Goal: Ask a question: Seek information or help from site administrators or community

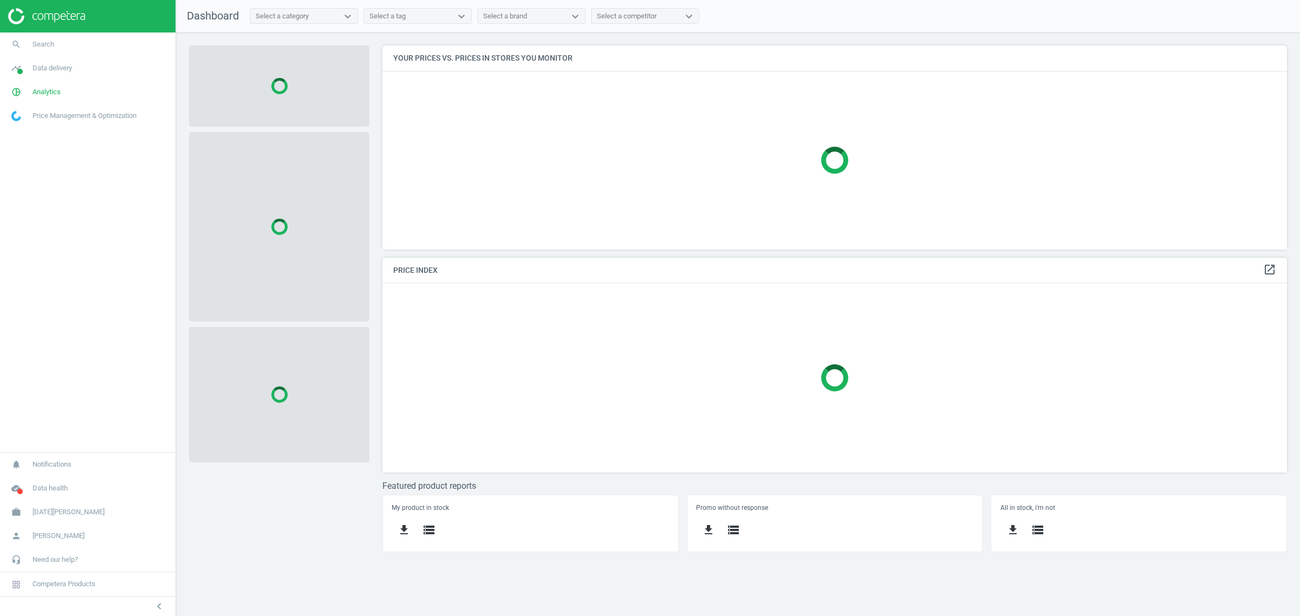
scroll to position [225, 925]
click at [36, 47] on span "Search" at bounding box center [44, 45] width 22 height 10
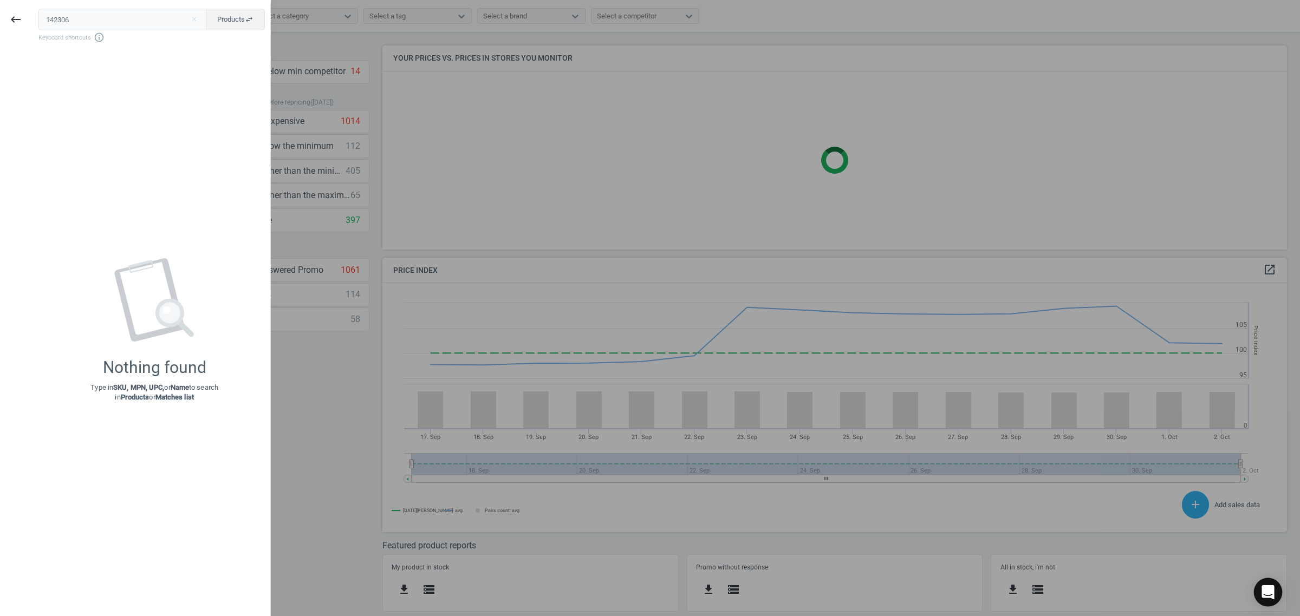
scroll to position [270, 916]
type input "142306"
click at [1040, 493] on icon "Open Intercom Messenger" at bounding box center [1268, 593] width 14 height 14
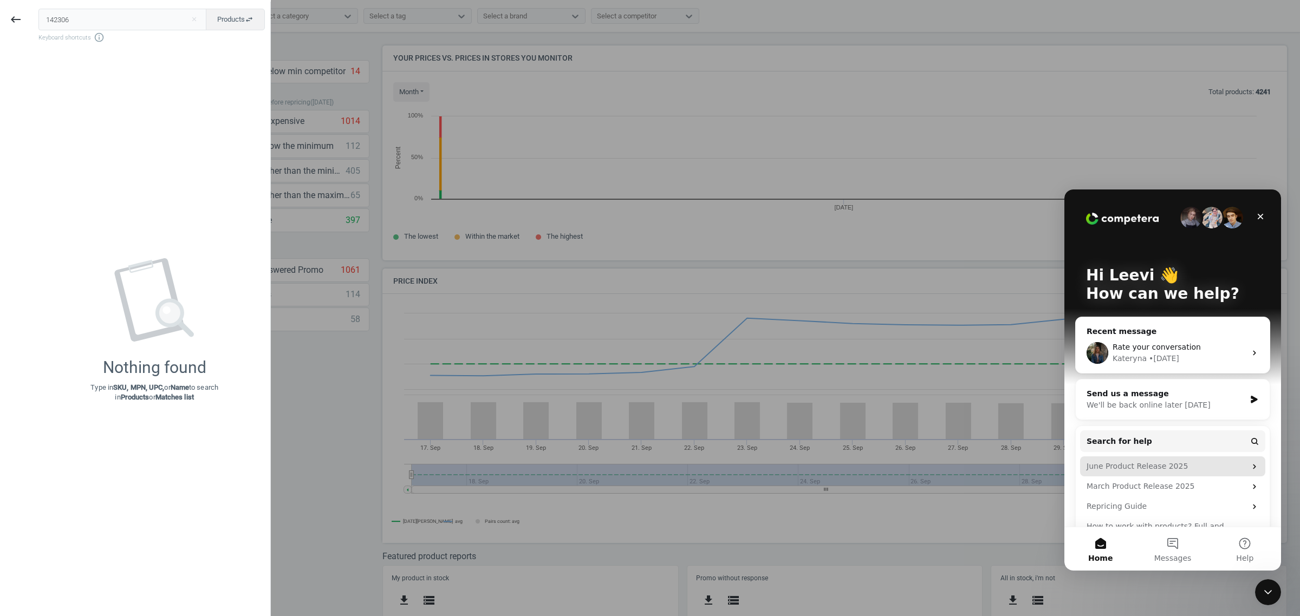
scroll to position [236, 916]
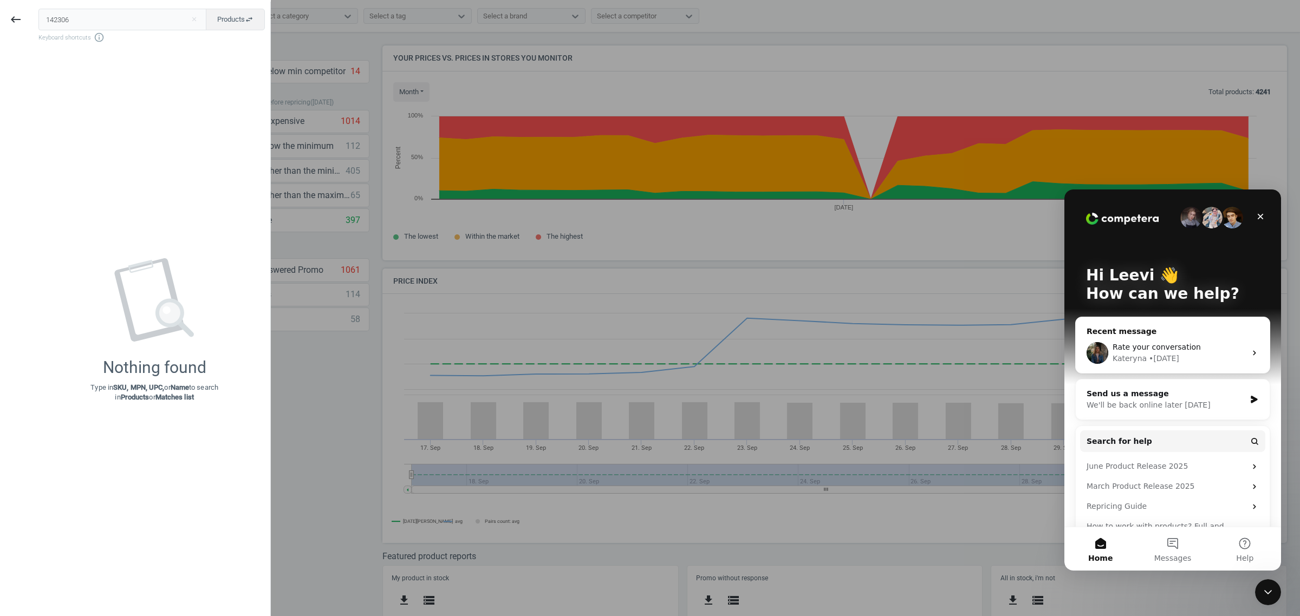
click at [1040, 350] on span "Rate your conversation" at bounding box center [1157, 347] width 88 height 9
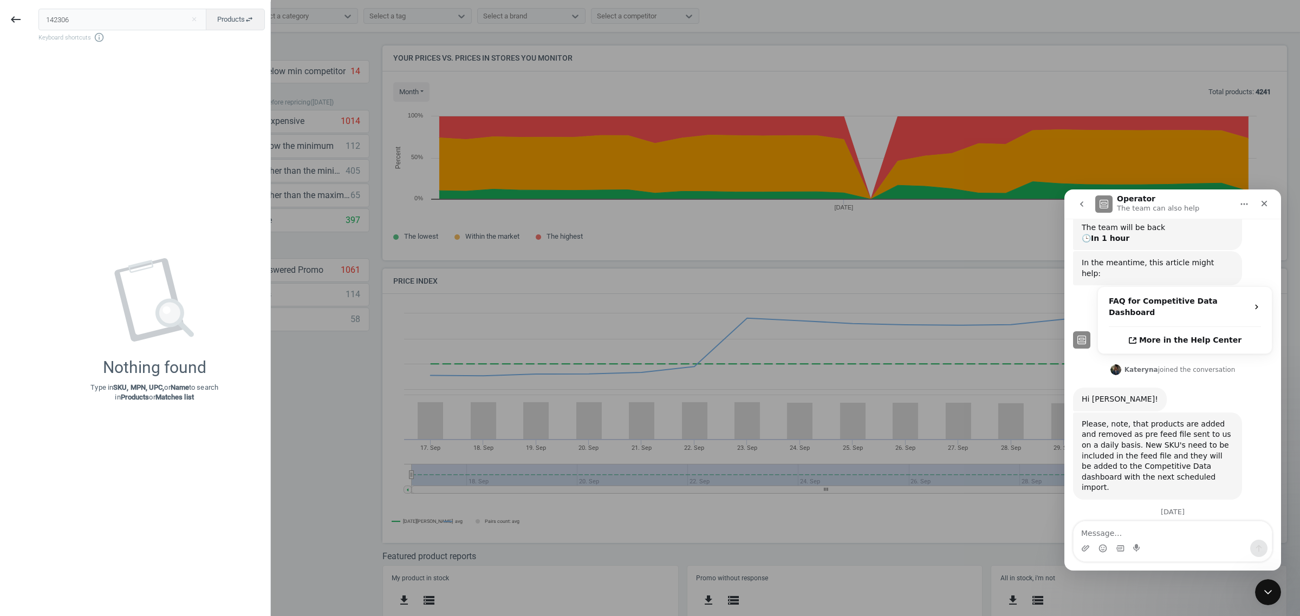
scroll to position [293, 0]
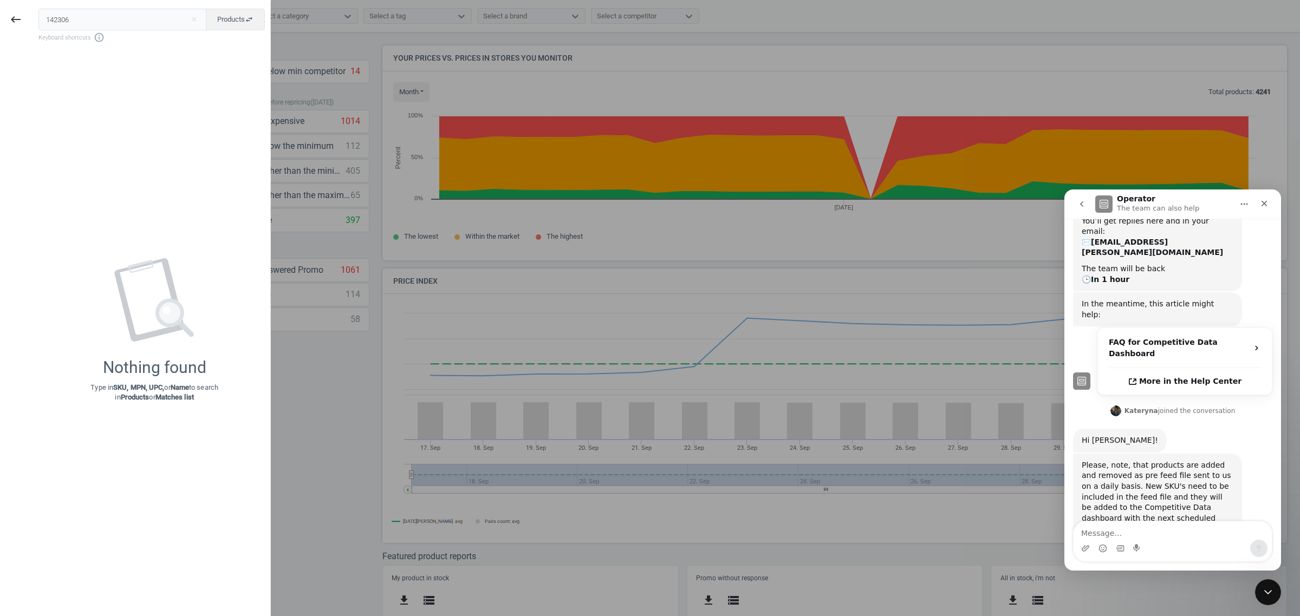
click at [1040, 493] on textarea "Message…" at bounding box center [1173, 531] width 198 height 18
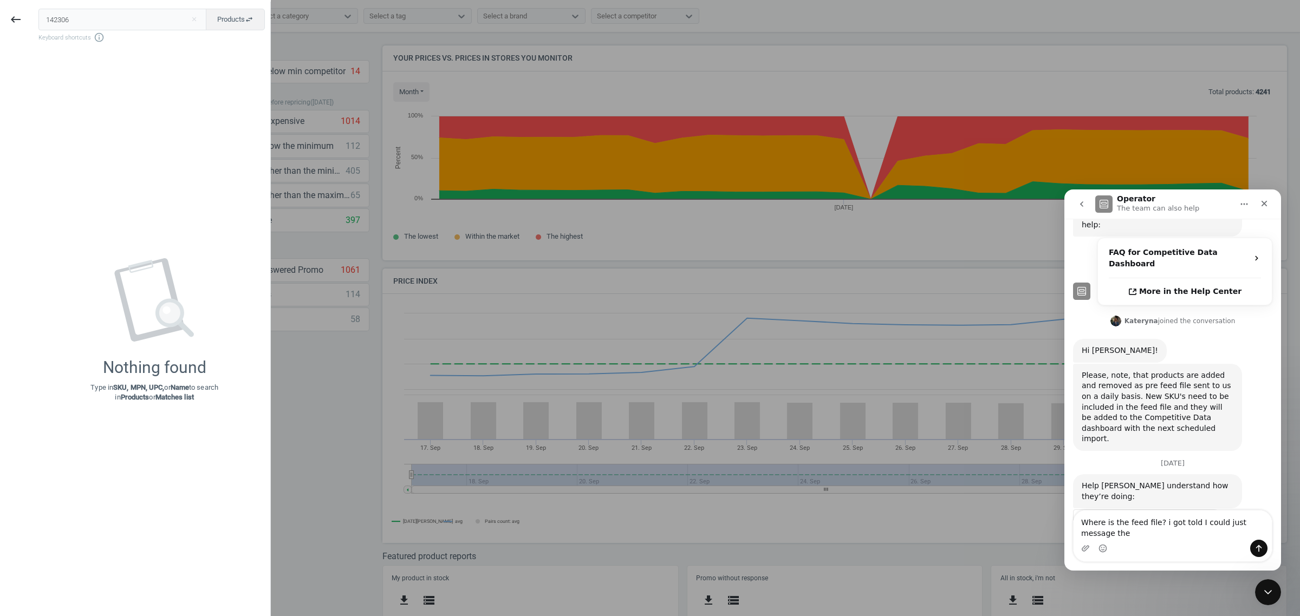
scroll to position [393, 0]
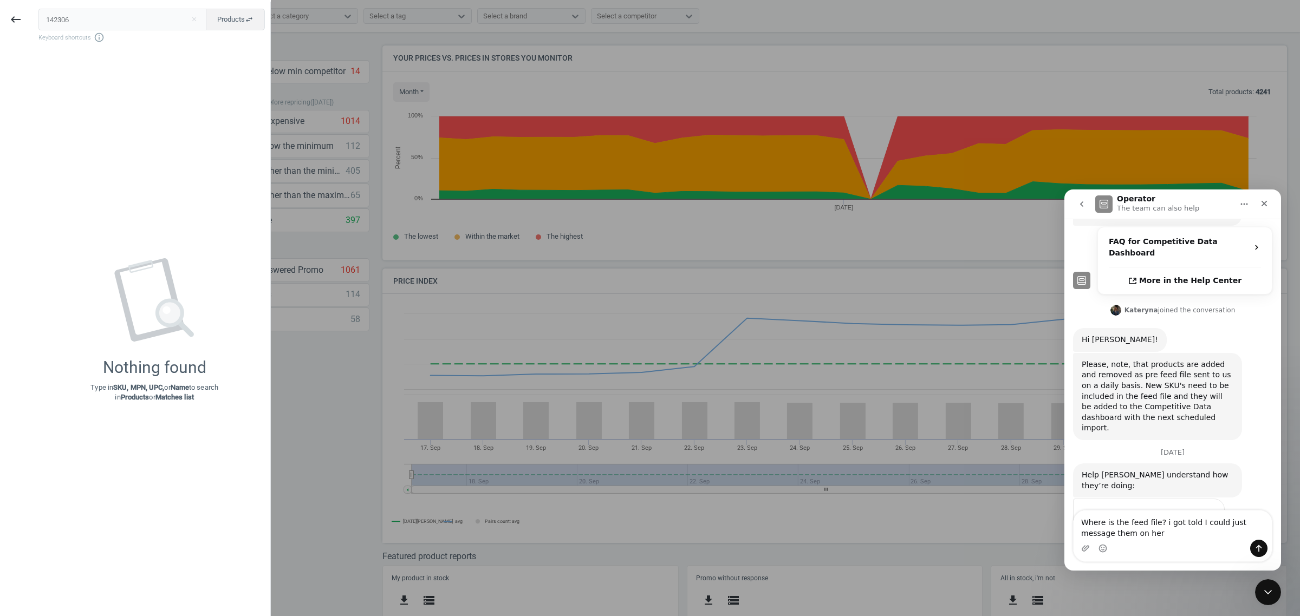
type textarea "Where is the feed file? i got told I could just message them on here"
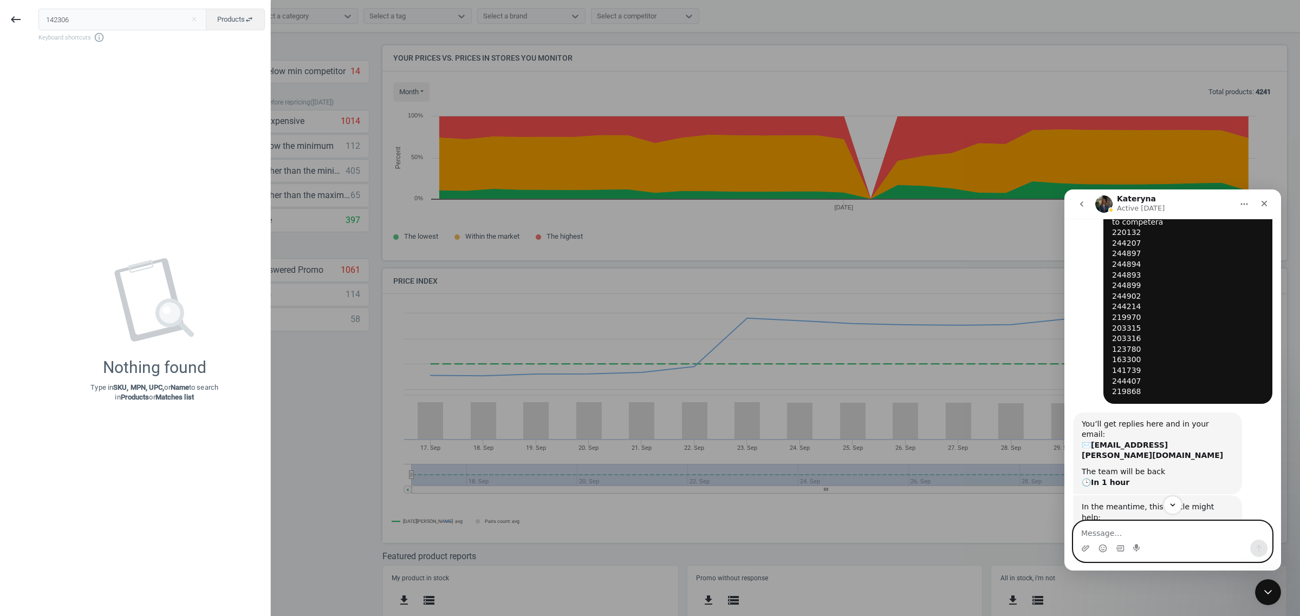
scroll to position [0, 0]
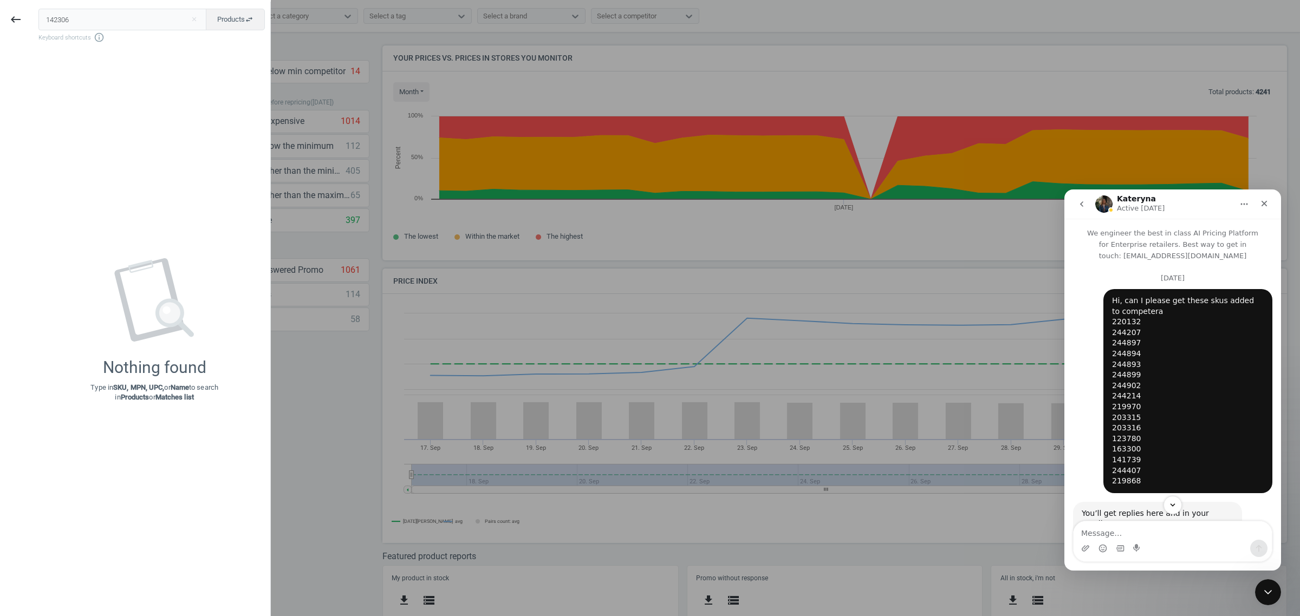
click at [1040, 407] on div "Hi, can I please get these skus added to competera 220132 244207 244897 244894 …" at bounding box center [1188, 391] width 152 height 191
copy div "219970"
click at [107, 20] on input "142306" at bounding box center [122, 20] width 168 height 22
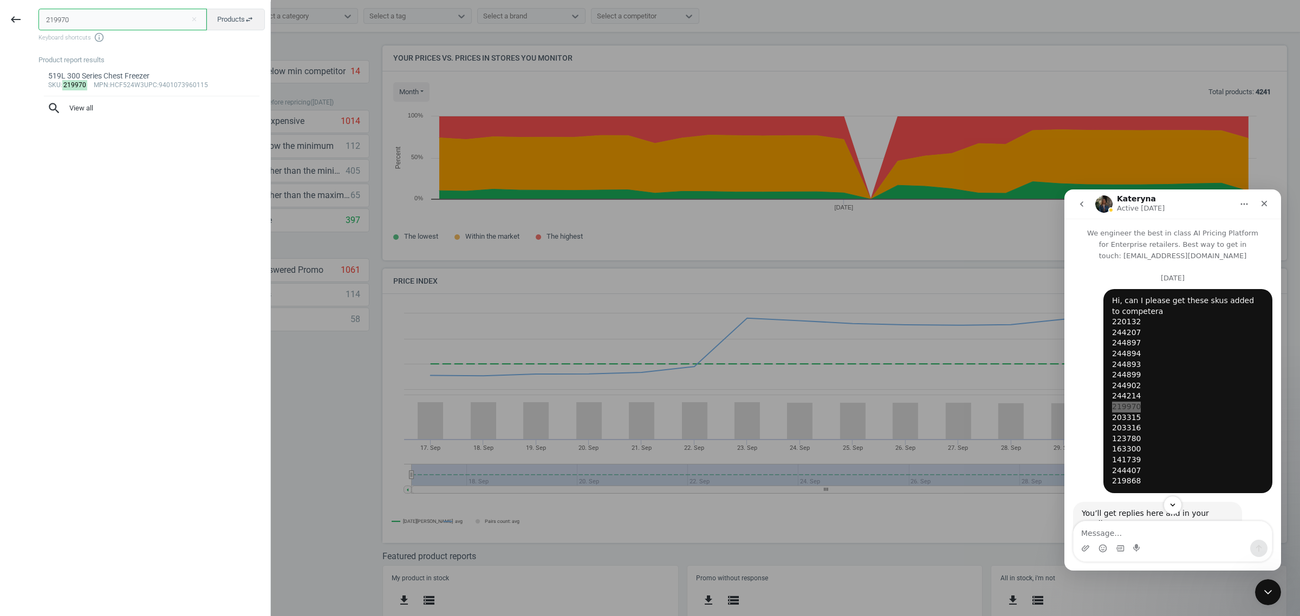
type input "219970"
click at [1040, 396] on div "Hi, can I please get these skus added to competera 220132 244207 244897 244894 …" at bounding box center [1188, 391] width 152 height 191
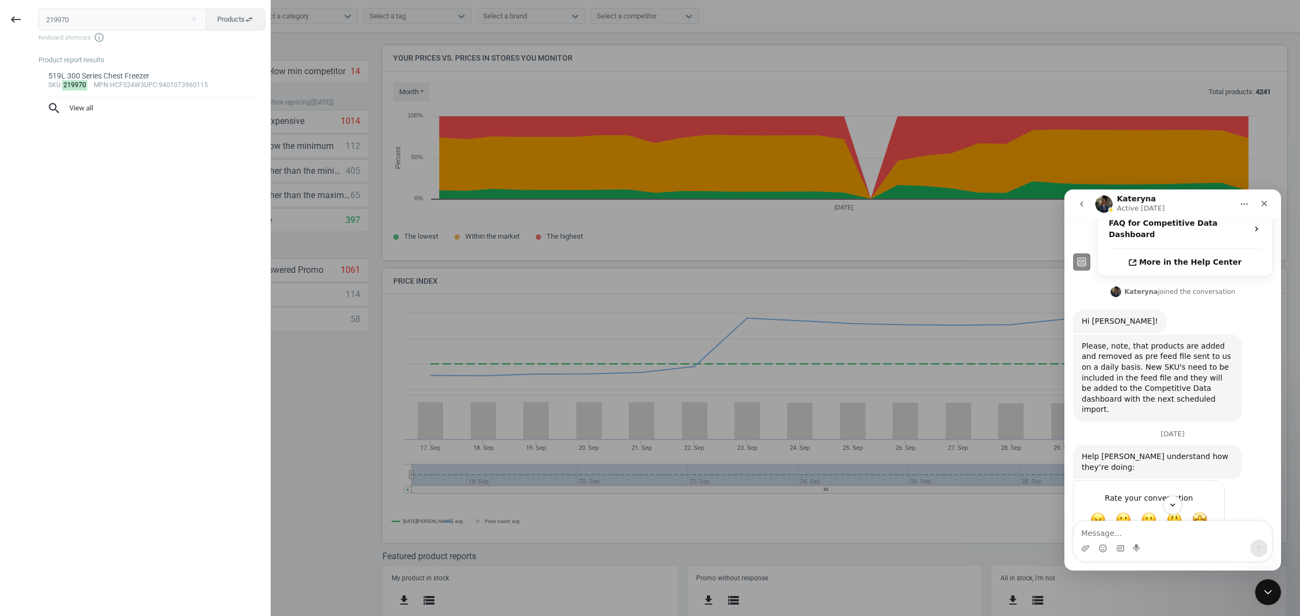
scroll to position [440, 0]
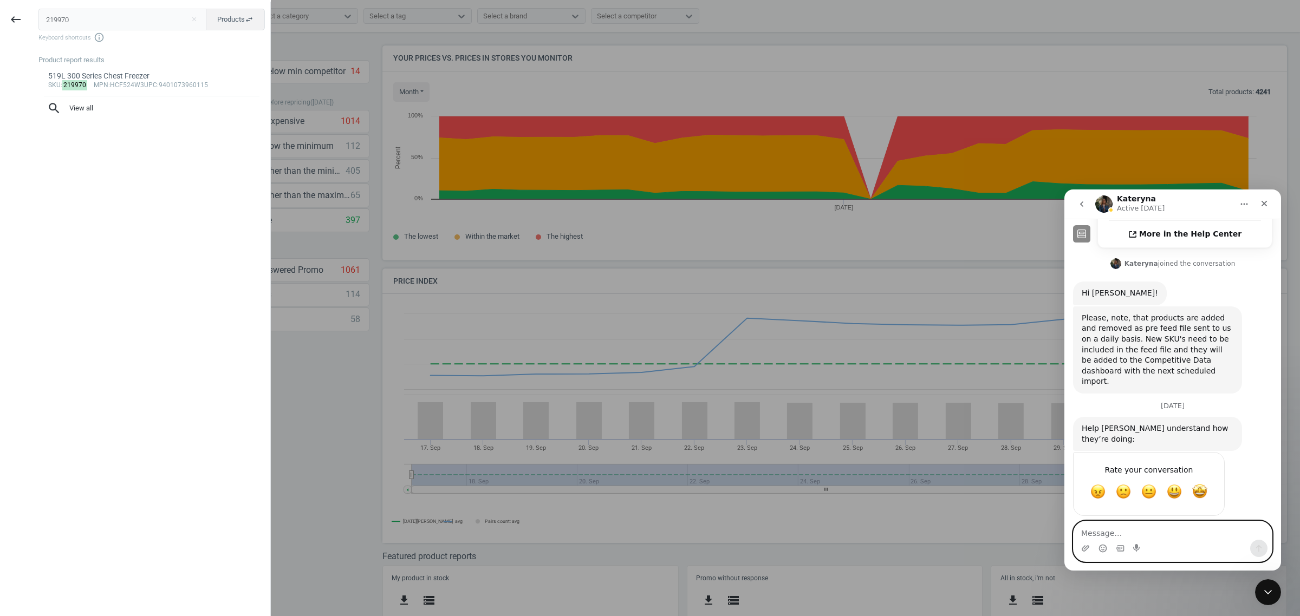
click at [1040, 493] on textarea "Message…" at bounding box center [1173, 531] width 198 height 18
drag, startPoint x: 1234, startPoint y: 490, endPoint x: 1198, endPoint y: 529, distance: 53.3
click at [1040, 493] on textarea "Message…" at bounding box center [1173, 531] width 198 height 18
paste textarea "142306"
type textarea "If I can just send them on here it looks like i missed one 142306"
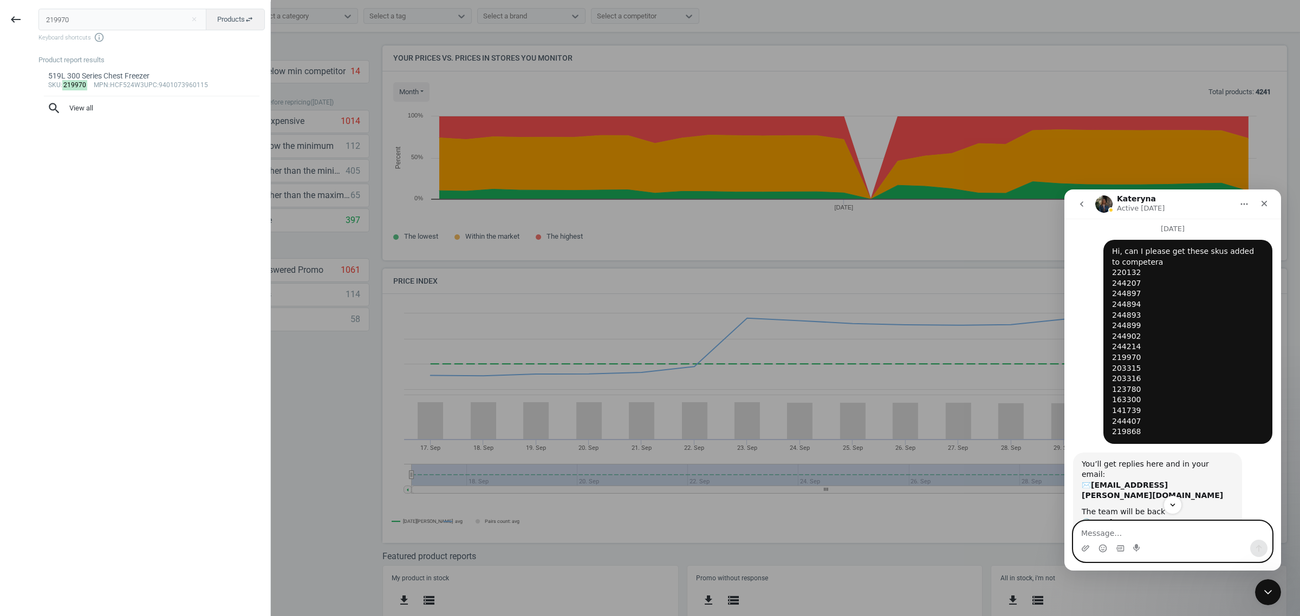
scroll to position [23, 0]
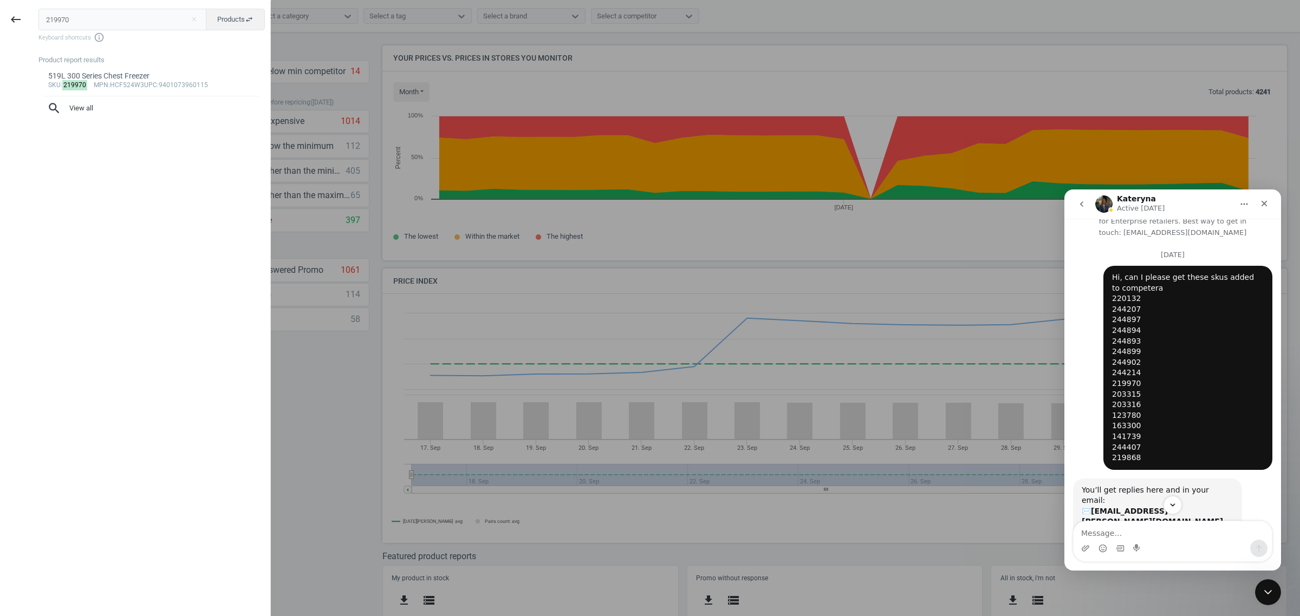
click at [1040, 429] on div "Hi, can I please get these skus added to competera 220132 244207 244897 244894 …" at bounding box center [1188, 367] width 152 height 191
copy div "163300"
click at [87, 14] on input "219970" at bounding box center [122, 20] width 168 height 22
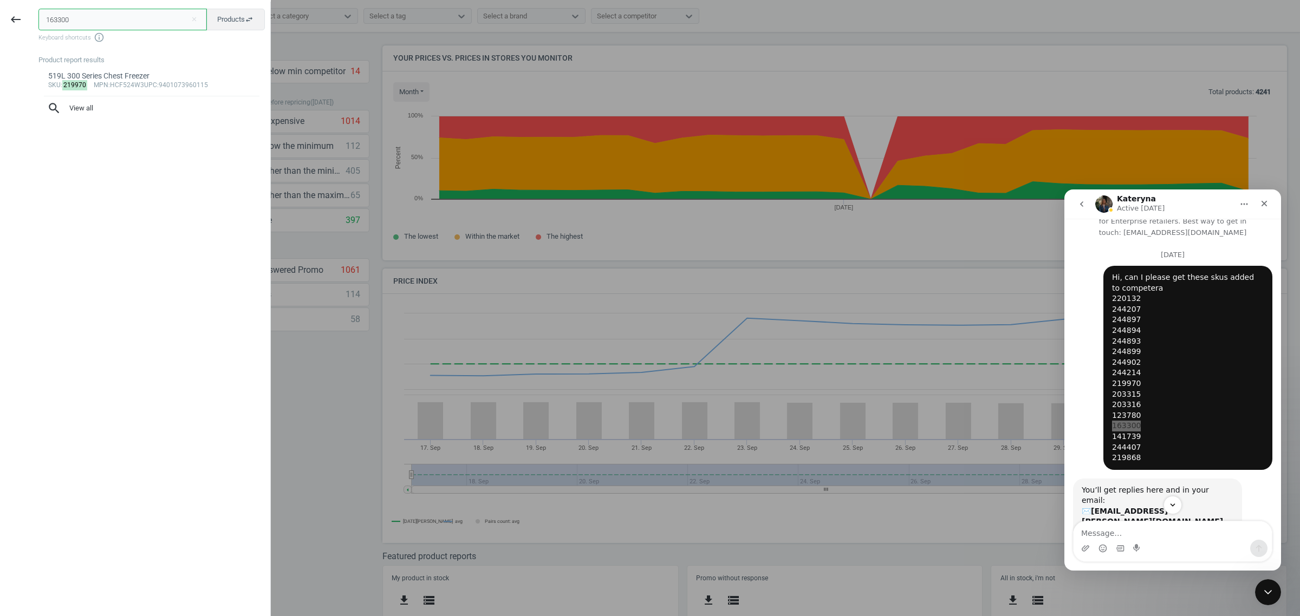
type input "163300"
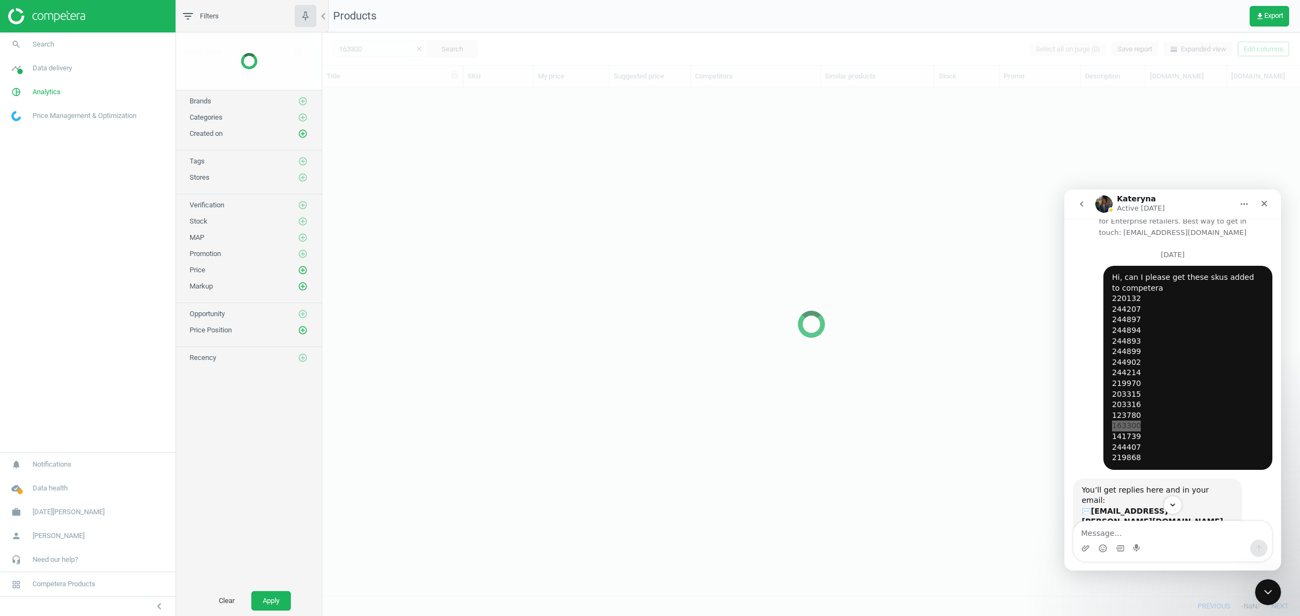
scroll to position [488, 968]
click at [47, 41] on span "Search" at bounding box center [44, 45] width 22 height 10
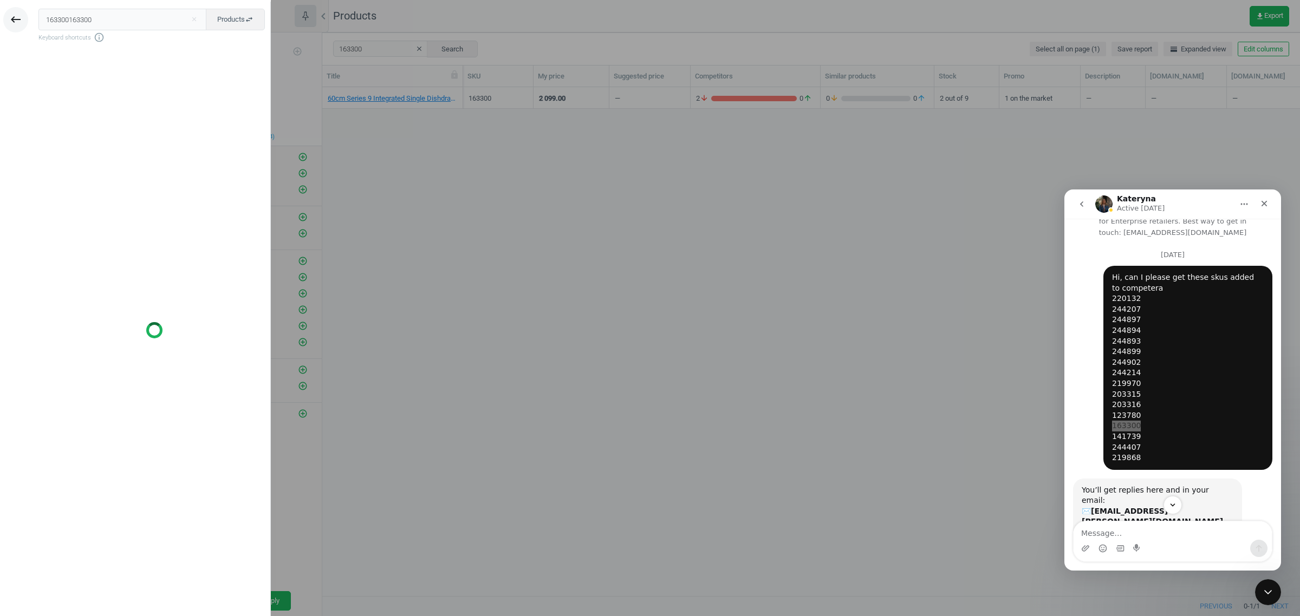
drag, startPoint x: 134, startPoint y: 17, endPoint x: 22, endPoint y: 16, distance: 112.7
click at [22, 16] on div "keyboard_backspace 163300163300 close Products swap_horiz Keyboard shortcuts in…" at bounding box center [135, 310] width 271 height 616
type input "163300"
click at [164, 77] on div "60cm Series 9 Integrated Single Dishdrawer" at bounding box center [151, 76] width 207 height 10
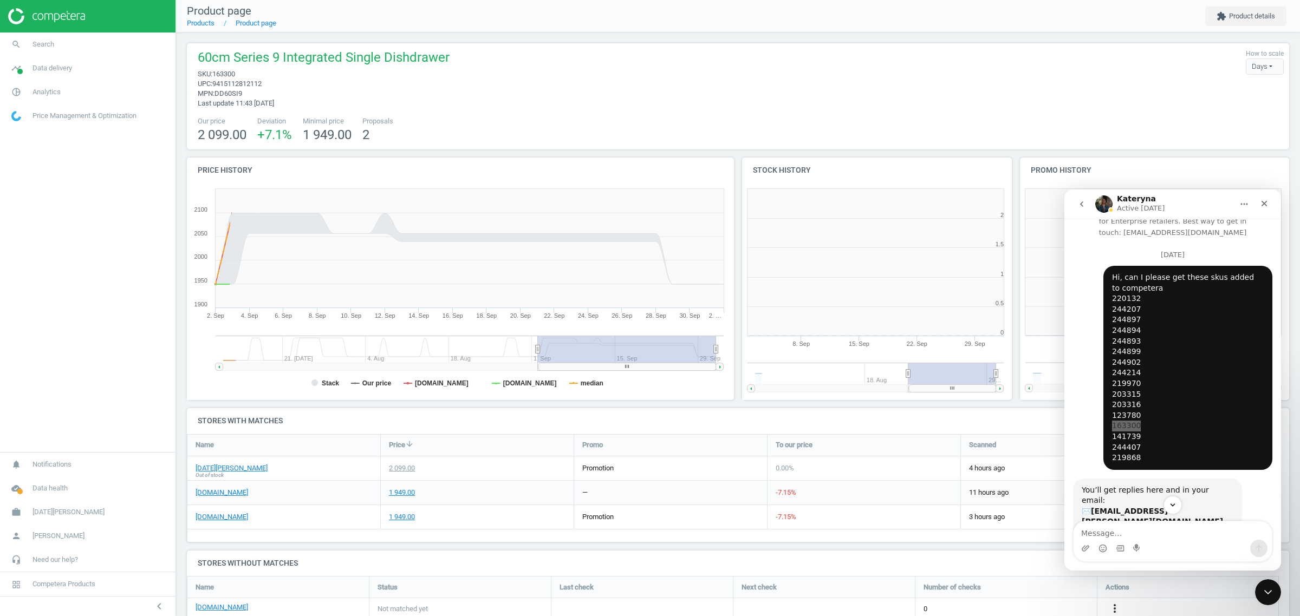
scroll to position [237, 288]
